Goal: Task Accomplishment & Management: Manage account settings

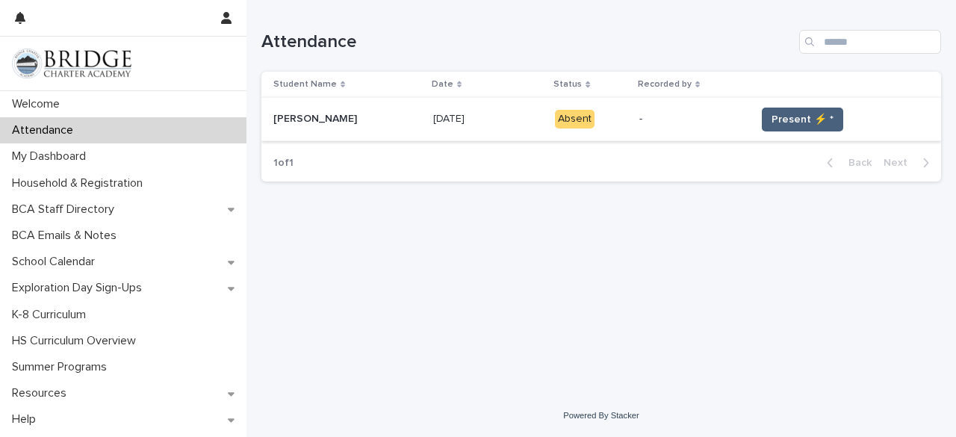
click at [777, 122] on span "Present ⚡ *" at bounding box center [802, 119] width 62 height 15
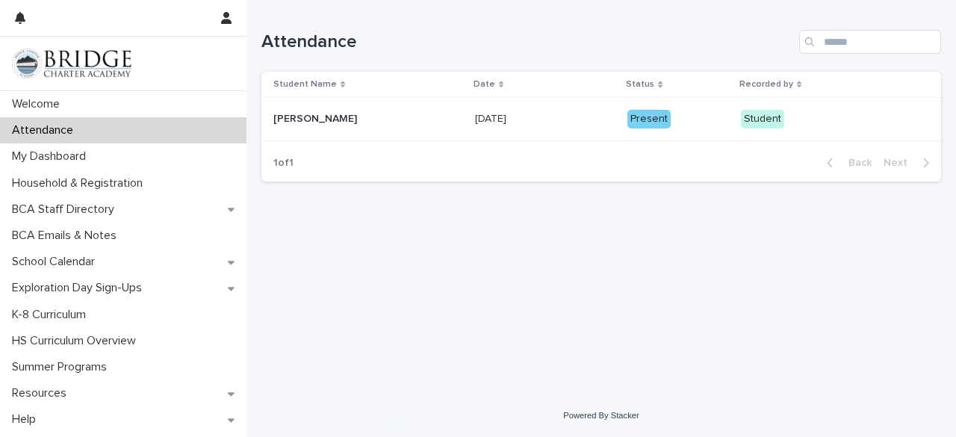
click at [783, 118] on div "Student" at bounding box center [762, 119] width 43 height 19
